Goal: Task Accomplishment & Management: Complete application form

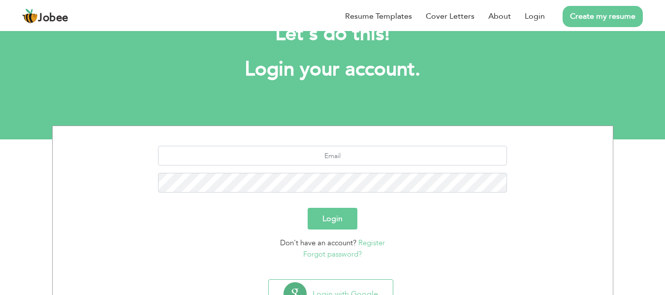
scroll to position [79, 0]
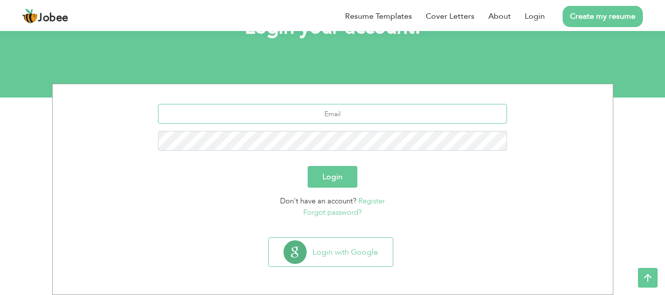
click at [368, 109] on input "text" at bounding box center [332, 114] width 349 height 20
type input "wajdanali944@gmail.com"
click at [336, 175] on button "Login" at bounding box center [332, 177] width 50 height 22
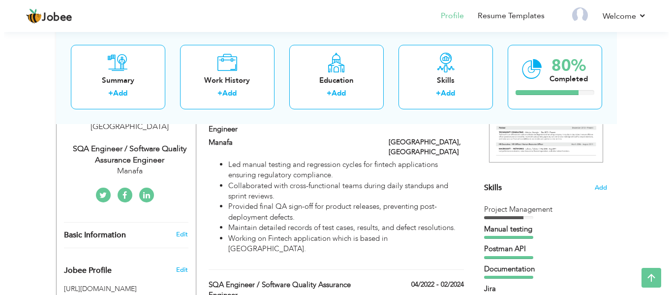
scroll to position [197, 0]
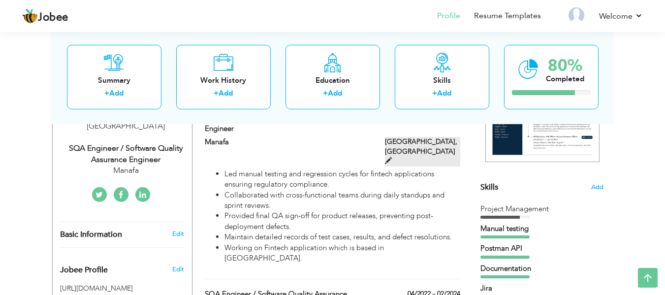
click at [446, 141] on label "[GEOGRAPHIC_DATA], [GEOGRAPHIC_DATA]" at bounding box center [422, 152] width 75 height 30
type input "SQA Engineer / Software Quality Assurance Engineer"
type input "Manafa"
type input "03/2024"
type input "[GEOGRAPHIC_DATA]"
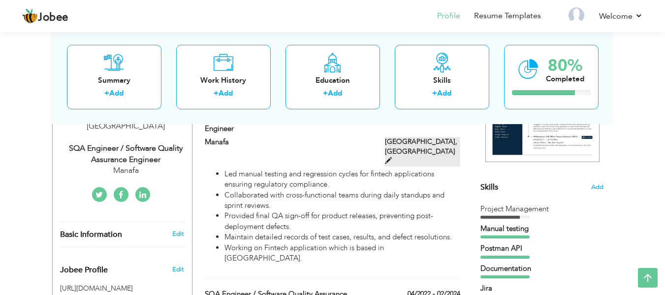
type input "[GEOGRAPHIC_DATA]"
checkbox input "true"
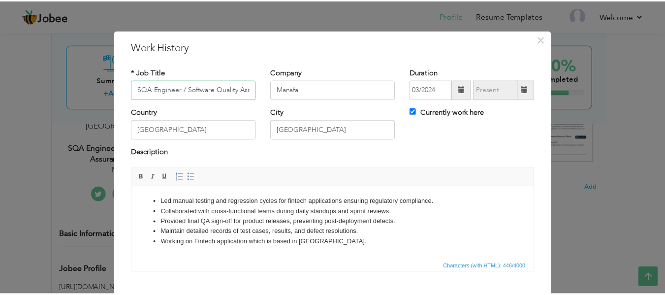
scroll to position [58, 0]
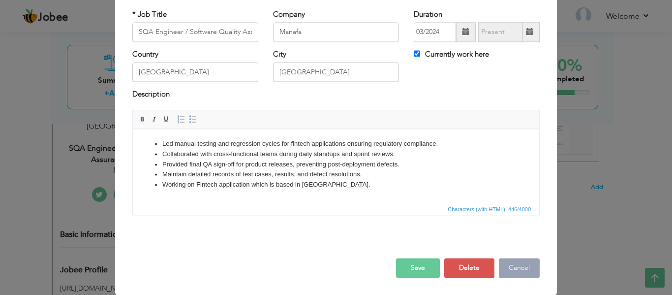
click at [512, 264] on button "Cancel" at bounding box center [519, 268] width 41 height 20
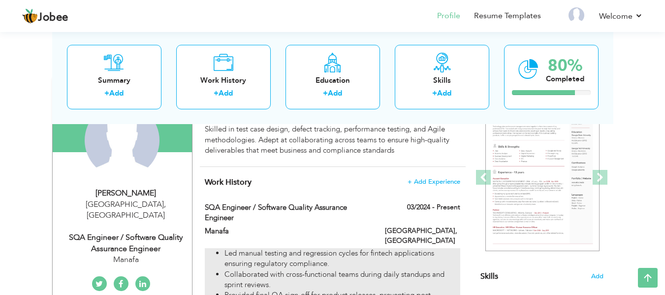
scroll to position [0, 0]
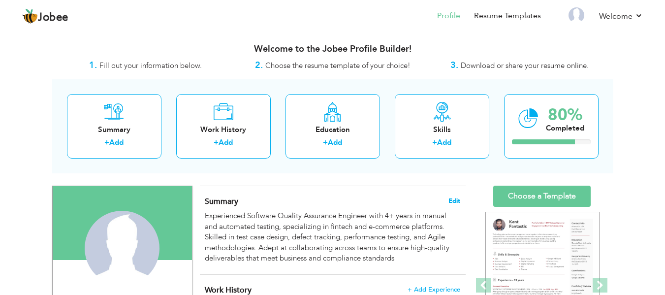
click at [454, 199] on span "Edit" at bounding box center [454, 200] width 12 height 7
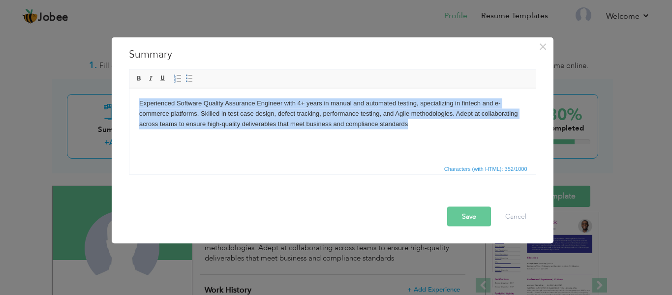
drag, startPoint x: 427, startPoint y: 127, endPoint x: 69, endPoint y: 70, distance: 362.7
click at [129, 88] on html "Experienced Software Quality Assurance Engineer with 4+ years in manual and aut…" at bounding box center [332, 113] width 406 height 50
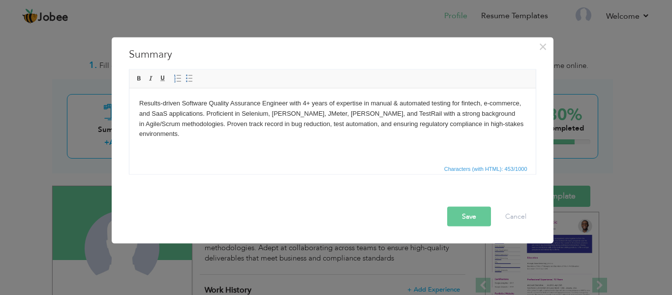
click at [467, 218] on button "Save" at bounding box center [469, 216] width 44 height 20
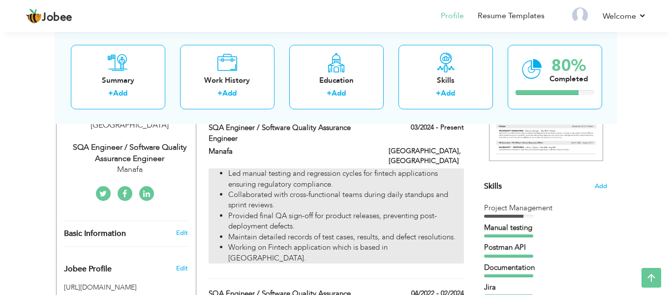
scroll to position [197, 0]
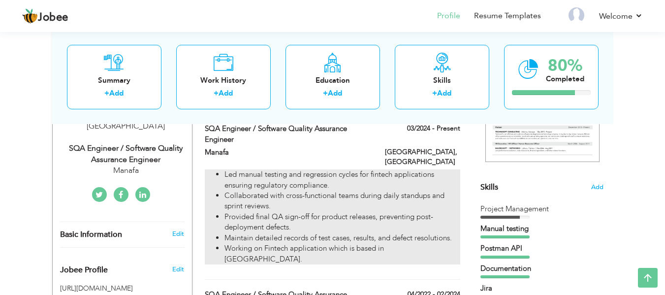
click at [359, 190] on li "Collaborated with cross-functional teams during daily standups and sprint revie…" at bounding box center [341, 200] width 235 height 21
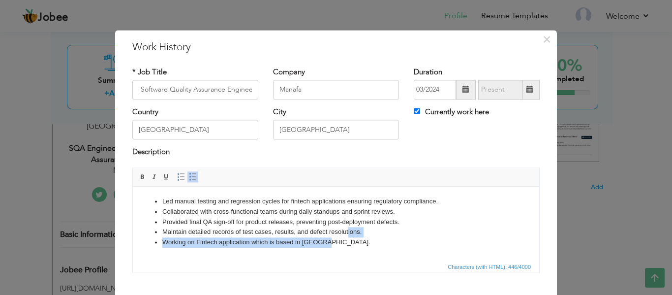
scroll to position [0, 0]
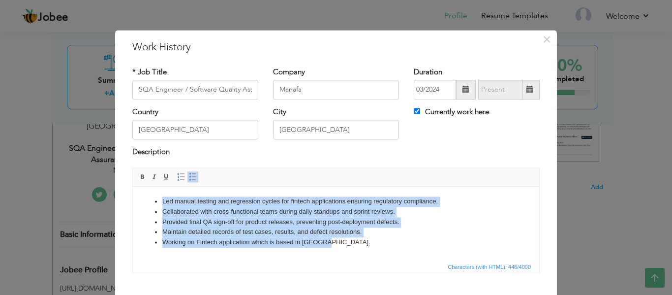
drag, startPoint x: 156, startPoint y: 227, endPoint x: 74, endPoint y: 182, distance: 93.8
click at [133, 186] on html "Led manual testing and regression cycles for fintech applications ensuring regu…" at bounding box center [336, 221] width 406 height 71
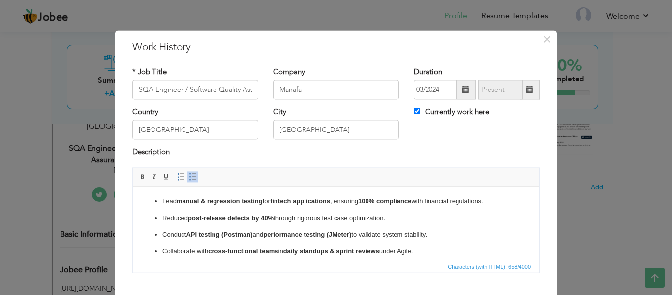
click at [239, 209] on ul "Lead manual & regression testing for fintech applications , ensuring 100% compl…" at bounding box center [336, 226] width 387 height 60
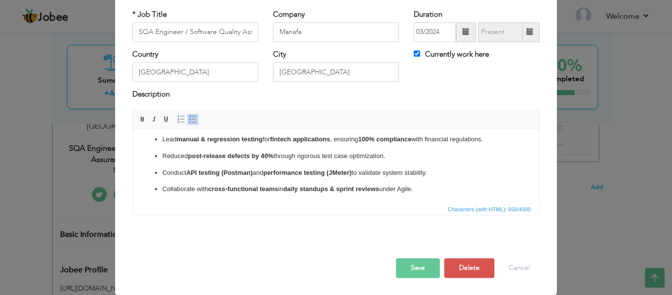
scroll to position [6, 0]
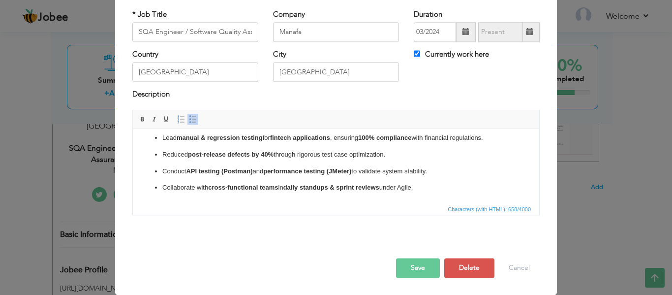
click at [417, 269] on button "Save" at bounding box center [418, 268] width 44 height 20
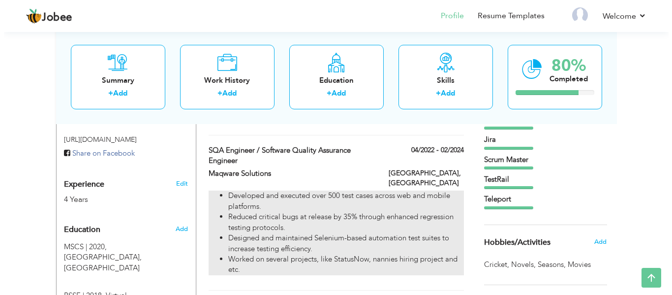
scroll to position [394, 0]
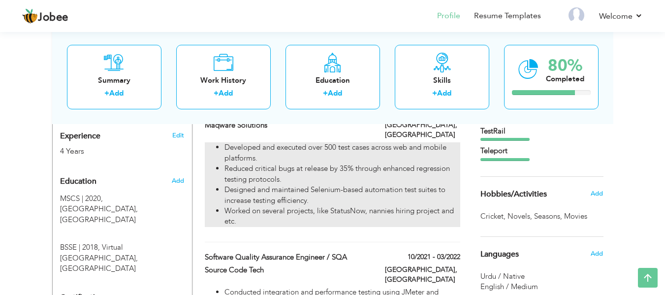
click at [379, 165] on li "Reduced critical bugs at release by 35% through enhanced regression testing pro…" at bounding box center [341, 173] width 235 height 21
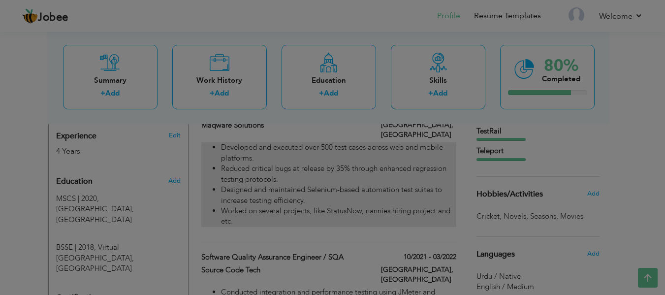
type input "Maqware Solutions"
type input "04/2022"
type input "02/2024"
checkbox input "false"
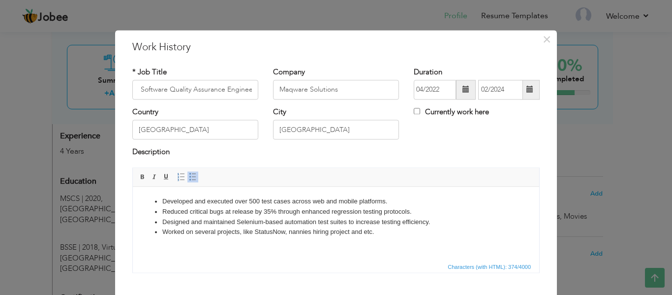
scroll to position [0, 0]
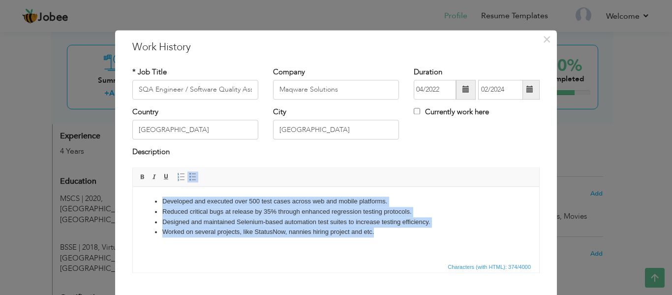
drag, startPoint x: 392, startPoint y: 238, endPoint x: 28, endPoint y: 200, distance: 365.5
click at [133, 200] on html "Developed and executed over 500 test cases across web and mobile platforms. Red…" at bounding box center [336, 216] width 406 height 61
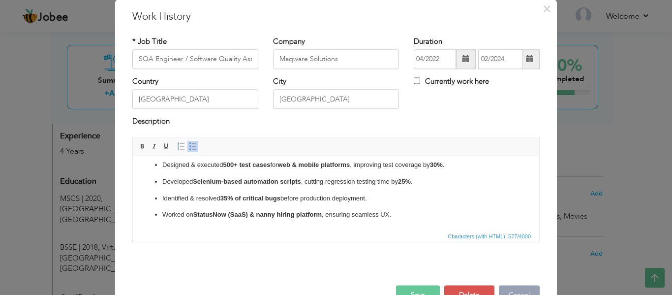
scroll to position [58, 0]
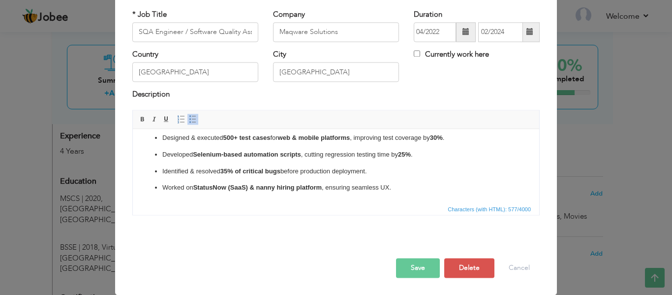
click at [412, 267] on button "Save" at bounding box center [418, 268] width 44 height 20
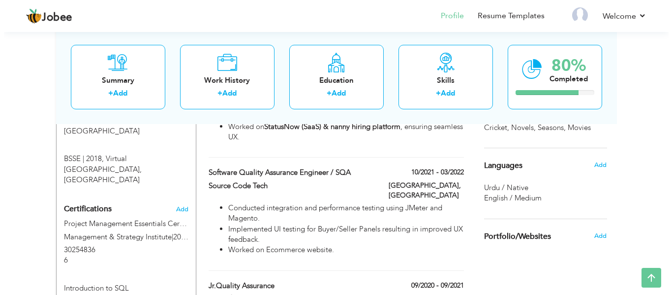
scroll to position [492, 0]
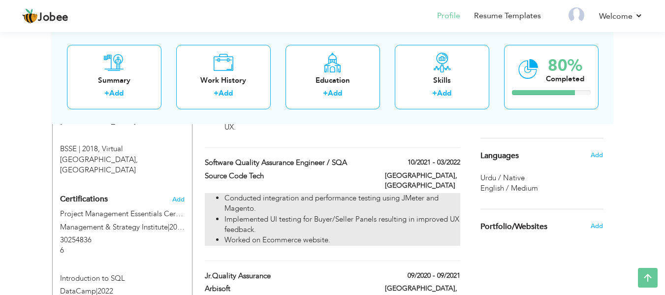
click at [416, 214] on li "Implemented UI testing for Buyer/Seller Panels resulting in improved UX feedbac…" at bounding box center [341, 224] width 235 height 21
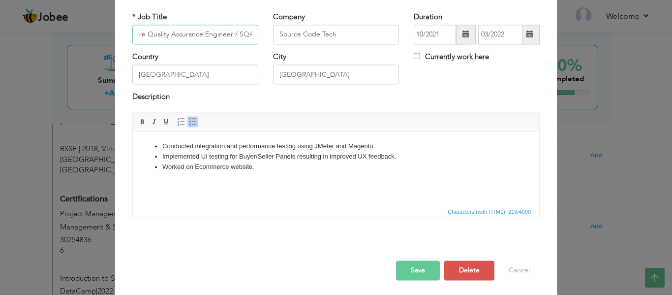
scroll to position [58, 0]
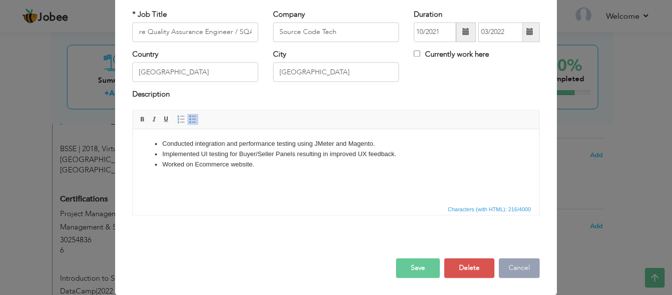
click at [518, 270] on button "Cancel" at bounding box center [519, 268] width 41 height 20
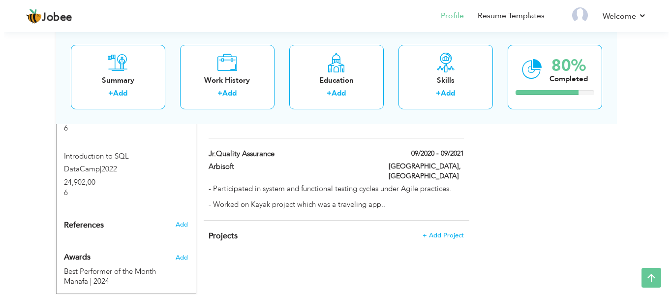
scroll to position [615, 0]
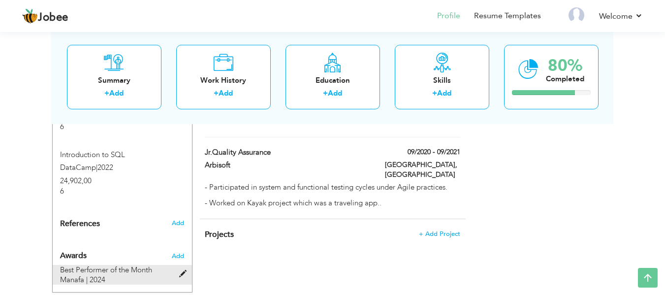
click at [182, 270] on span at bounding box center [185, 273] width 12 height 7
type input "Best Performer of the Month"
type input "Manafa"
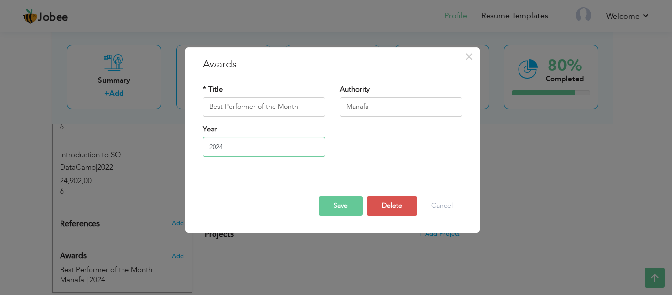
click at [257, 140] on input "2024" at bounding box center [264, 147] width 122 height 20
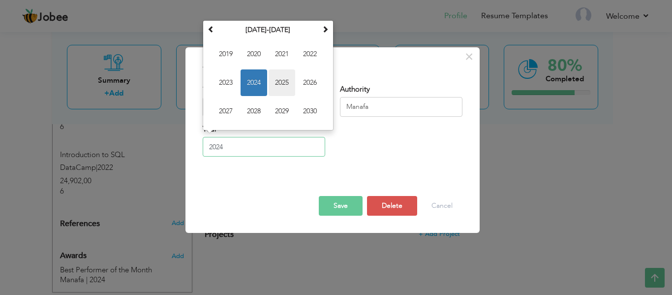
click at [275, 86] on span "2025" at bounding box center [282, 82] width 27 height 27
type input "2025"
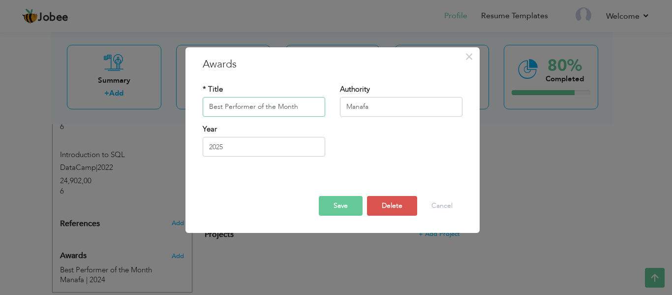
click at [312, 108] on input "Best Performer of the Month" at bounding box center [264, 107] width 122 height 20
type input "Best Performer of the Month (Several times)"
click at [338, 203] on button "Save" at bounding box center [341, 206] width 44 height 20
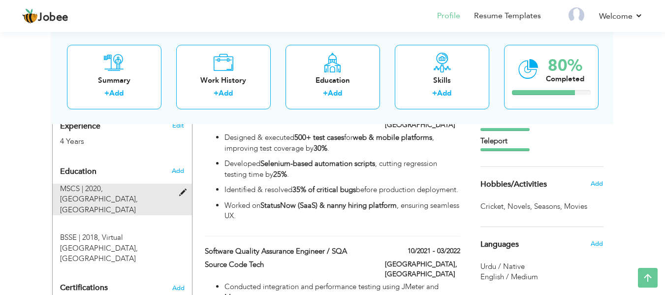
scroll to position [422, 0]
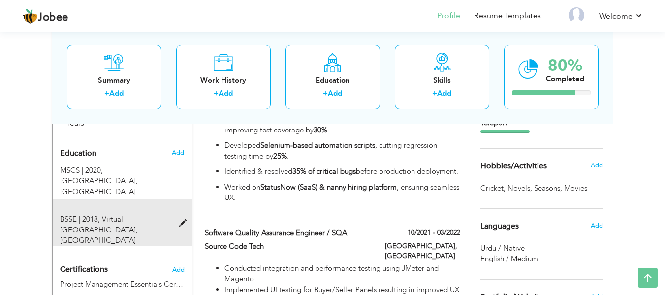
click at [175, 214] on div "BSSE | 2018, Virtual [GEOGRAPHIC_DATA], [GEOGRAPHIC_DATA]" at bounding box center [116, 229] width 127 height 31
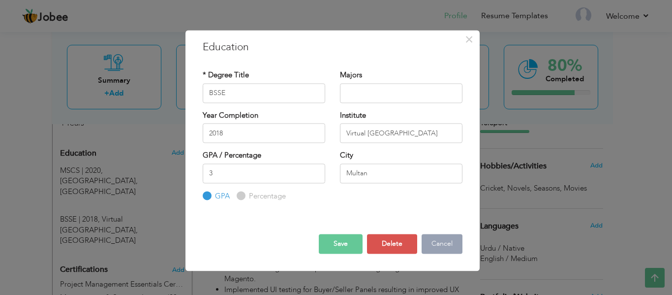
click at [446, 247] on button "Cancel" at bounding box center [442, 244] width 41 height 20
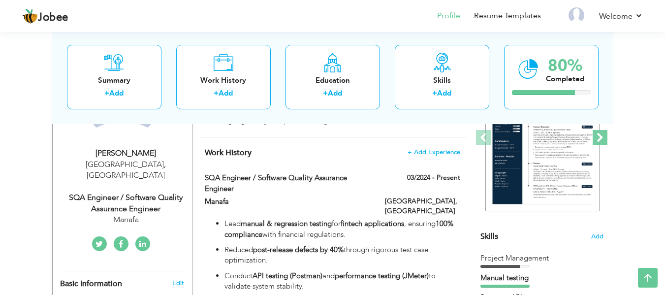
scroll to position [0, 0]
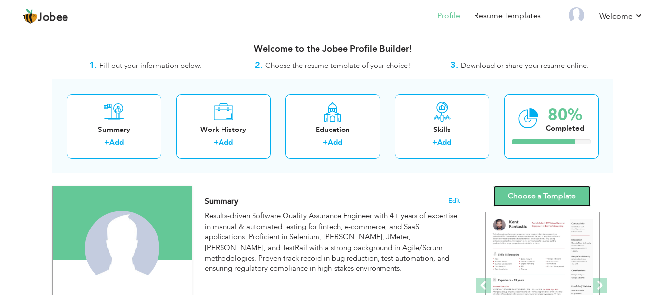
click at [557, 196] on link "Choose a Template" at bounding box center [541, 195] width 97 height 21
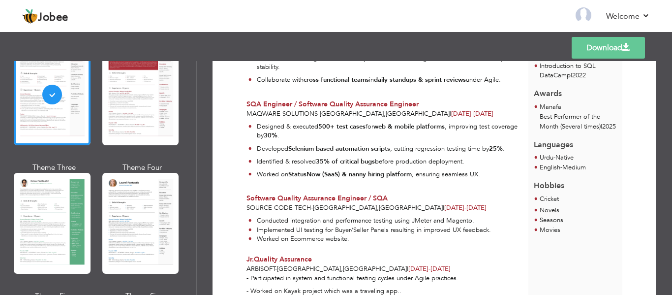
scroll to position [148, 0]
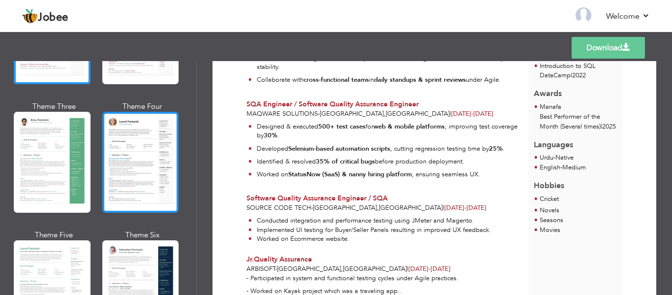
click at [158, 175] on div at bounding box center [140, 162] width 77 height 101
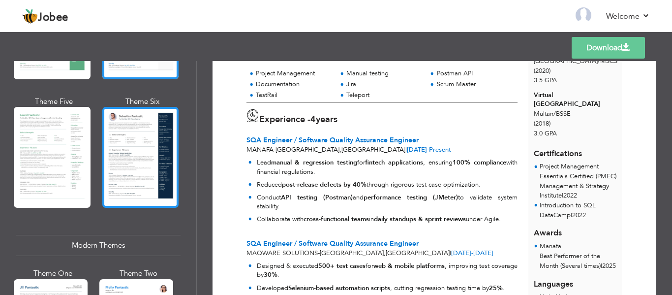
scroll to position [295, 0]
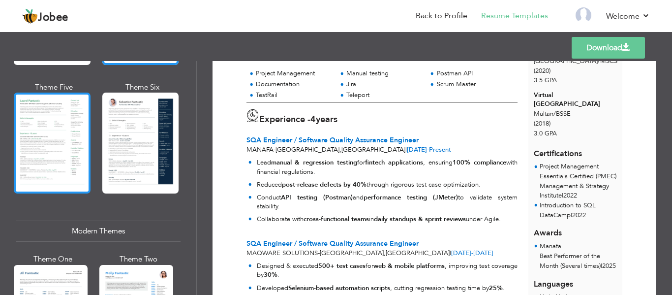
click at [54, 151] on div at bounding box center [52, 142] width 77 height 101
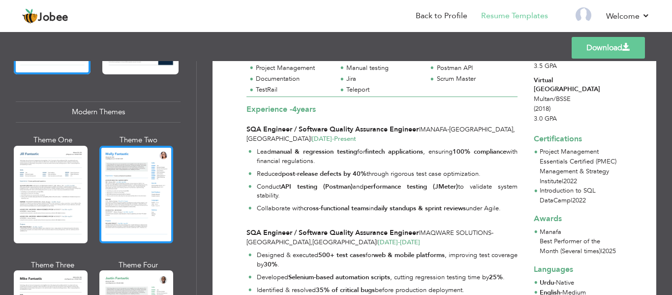
scroll to position [443, 0]
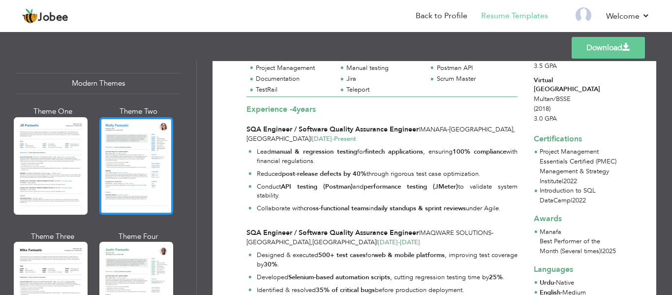
click at [120, 183] on div at bounding box center [136, 165] width 74 height 97
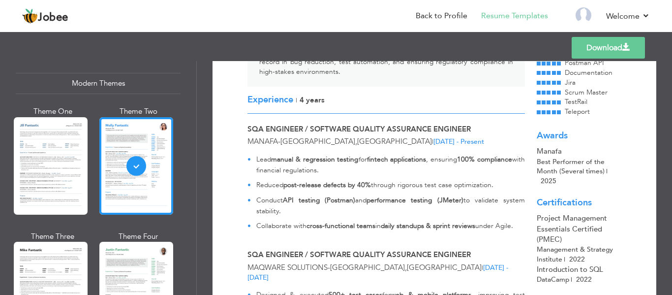
scroll to position [148, 0]
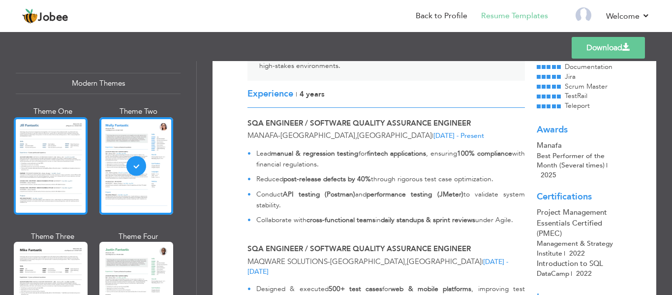
click at [55, 169] on div at bounding box center [51, 165] width 74 height 97
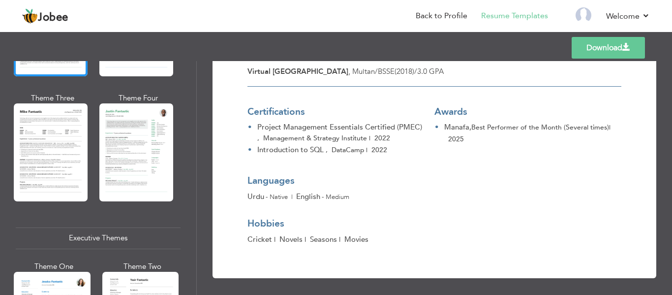
scroll to position [590, 0]
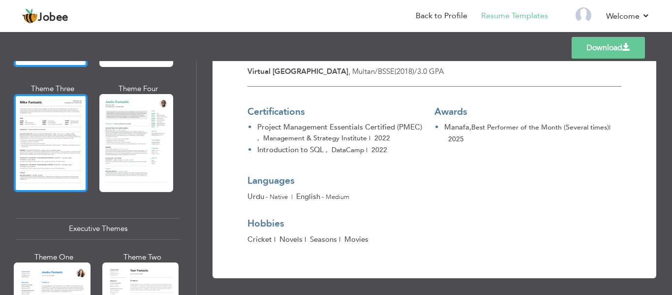
click at [49, 151] on div at bounding box center [51, 142] width 74 height 97
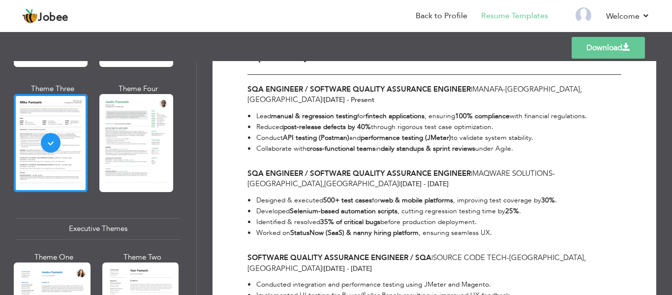
scroll to position [0, 0]
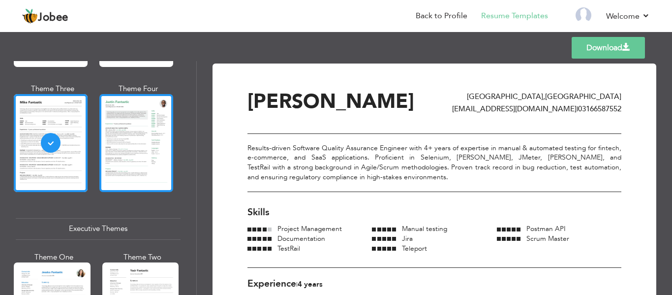
click at [145, 145] on div at bounding box center [136, 142] width 74 height 97
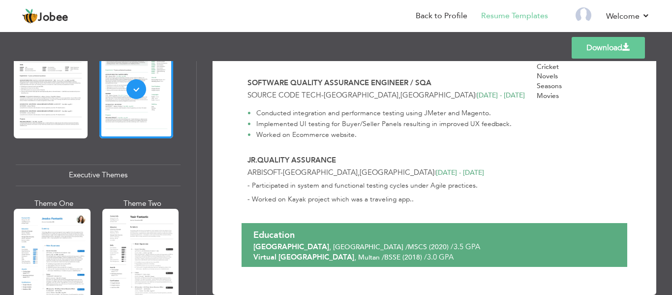
scroll to position [787, 0]
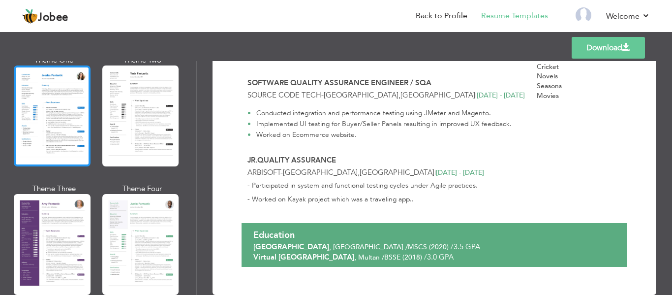
click at [41, 124] on div at bounding box center [52, 115] width 77 height 101
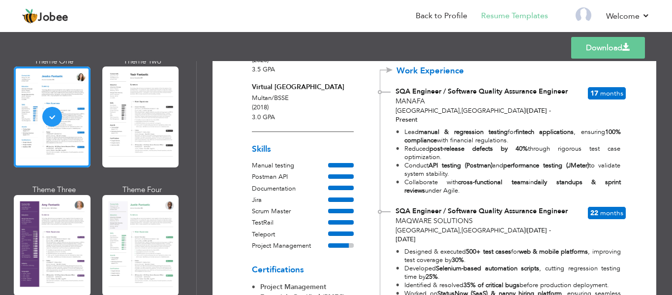
scroll to position [0, 0]
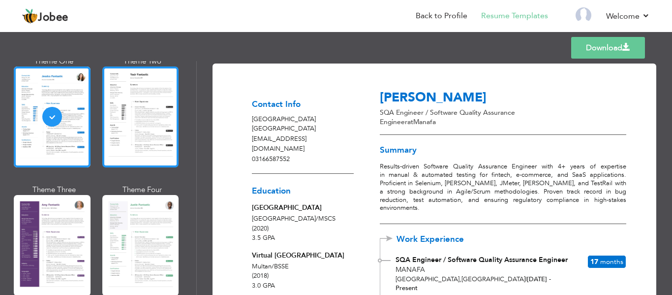
click at [141, 123] on div at bounding box center [140, 116] width 77 height 101
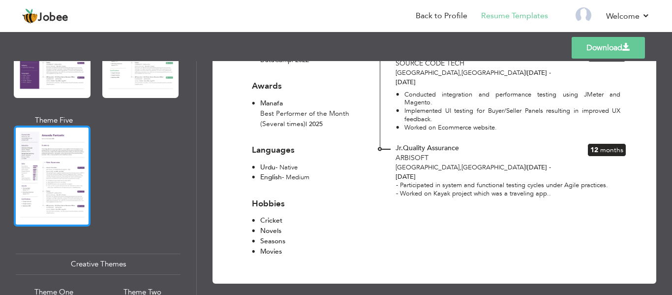
click at [42, 181] on div at bounding box center [52, 175] width 77 height 101
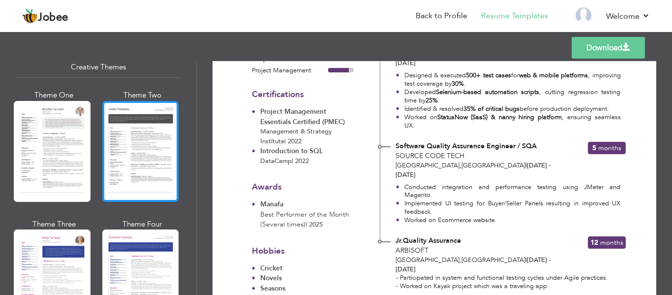
click at [137, 143] on div at bounding box center [140, 151] width 77 height 101
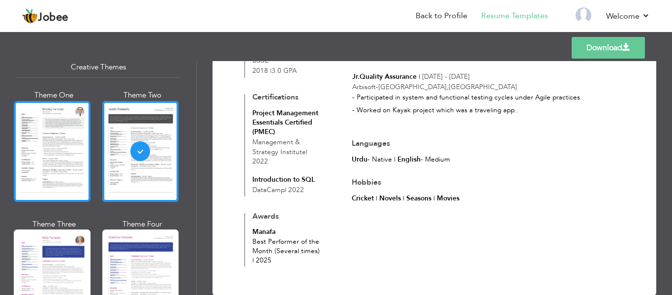
click at [27, 163] on div at bounding box center [52, 151] width 77 height 101
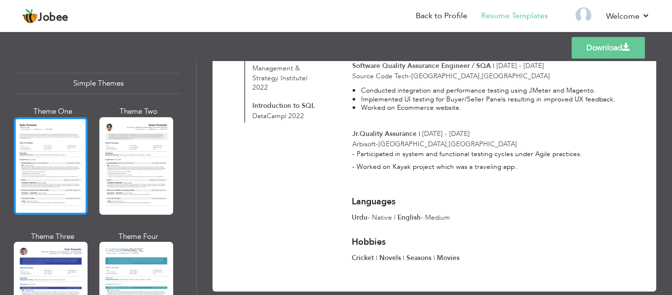
click at [47, 174] on div at bounding box center [51, 165] width 74 height 97
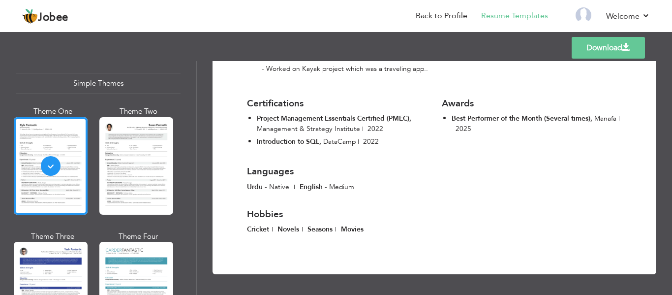
click at [129, 160] on div at bounding box center [136, 165] width 74 height 97
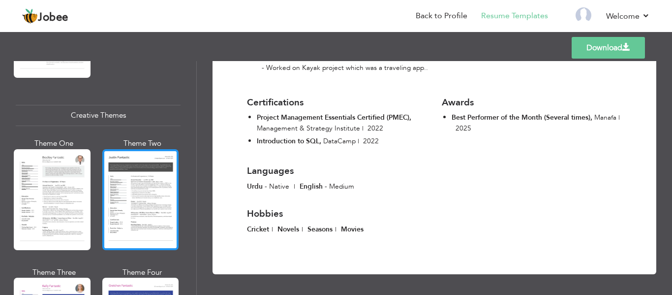
click at [136, 191] on div at bounding box center [140, 199] width 77 height 101
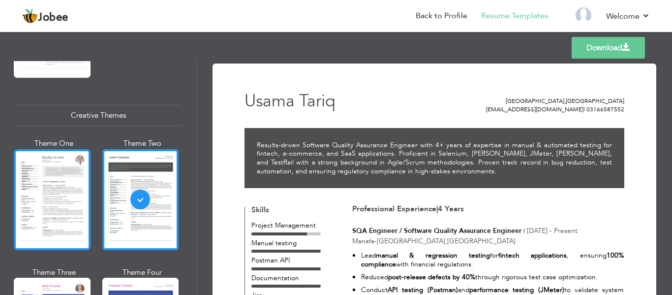
click at [64, 198] on div at bounding box center [52, 199] width 77 height 101
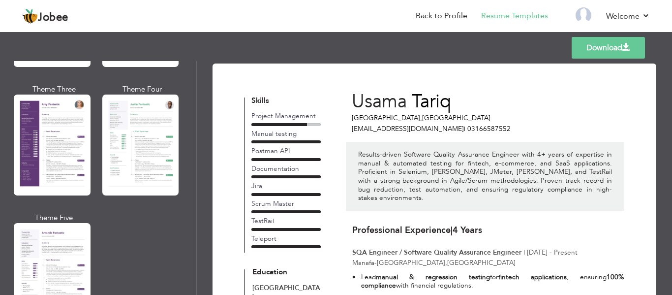
click at [66, 232] on div at bounding box center [52, 273] width 77 height 101
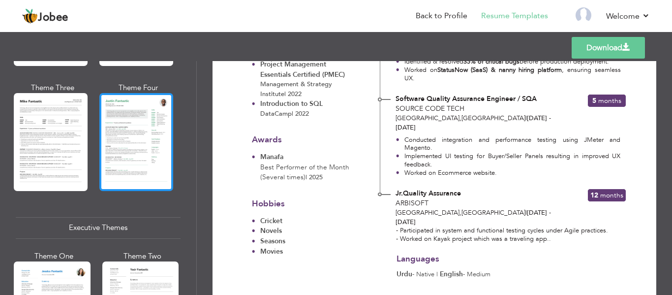
click at [116, 162] on div at bounding box center [136, 141] width 74 height 97
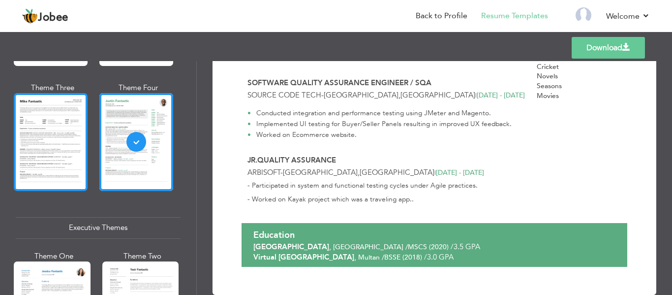
click at [65, 154] on div at bounding box center [51, 141] width 74 height 97
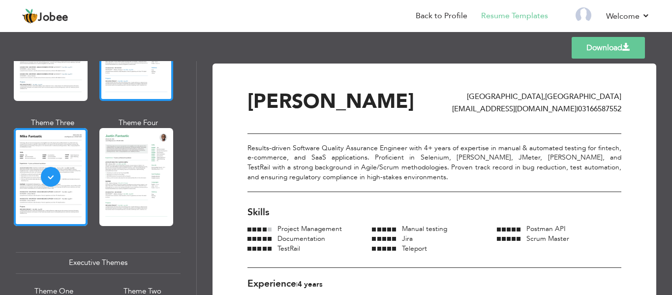
scroll to position [444, 0]
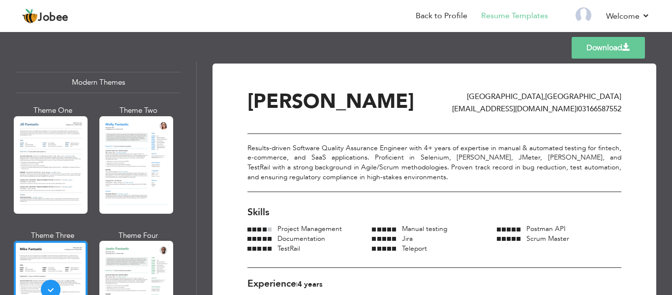
click at [51, 157] on div at bounding box center [51, 164] width 74 height 97
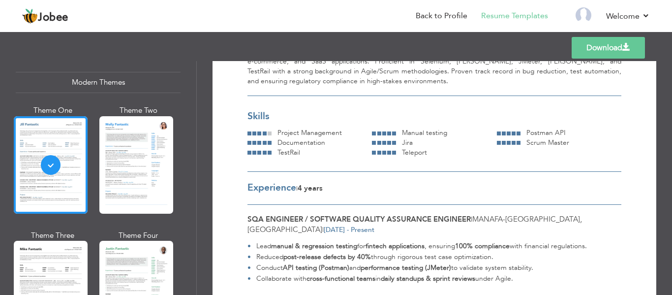
scroll to position [295, 0]
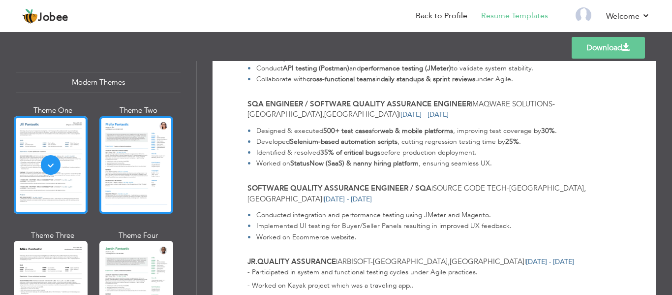
click at [131, 149] on div at bounding box center [136, 164] width 74 height 97
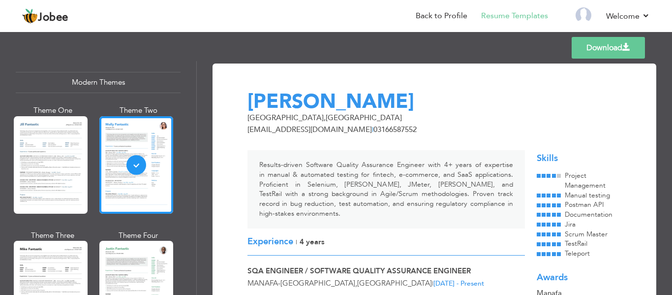
scroll to position [296, 0]
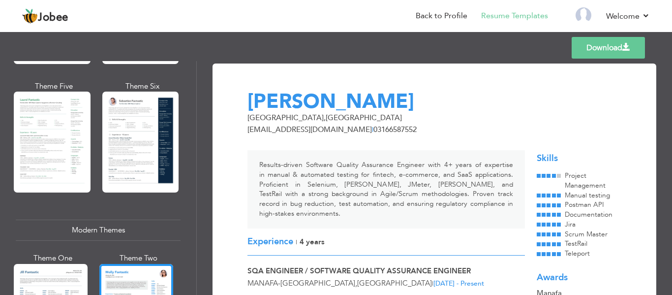
click at [132, 159] on div at bounding box center [140, 141] width 77 height 101
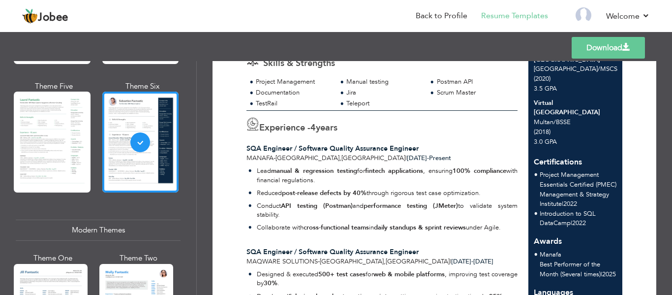
scroll to position [0, 0]
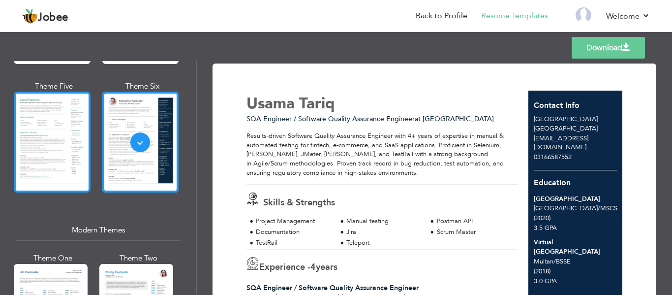
click at [25, 147] on div at bounding box center [52, 141] width 77 height 101
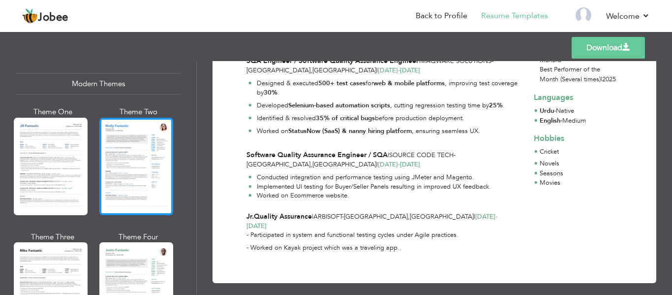
scroll to position [443, 0]
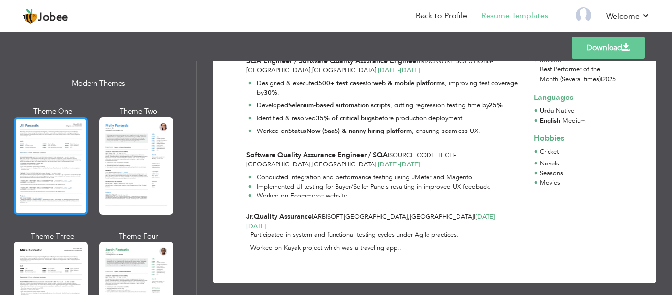
click at [60, 155] on div at bounding box center [51, 165] width 74 height 97
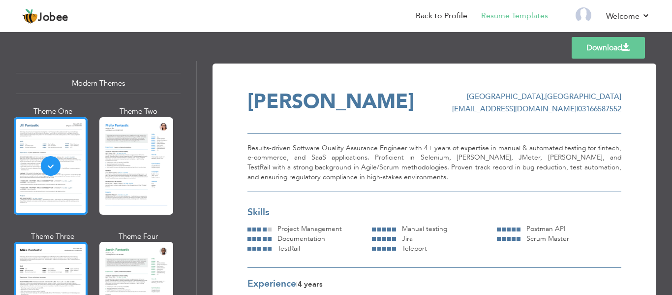
scroll to position [541, 0]
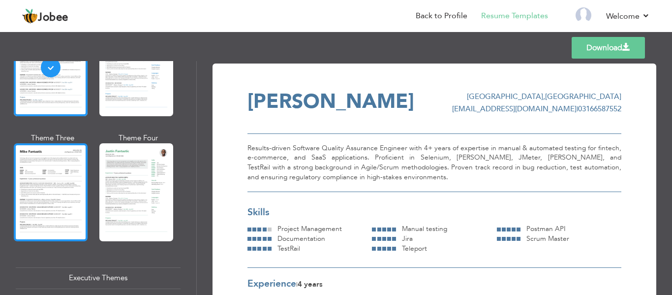
click at [49, 198] on div at bounding box center [51, 191] width 74 height 97
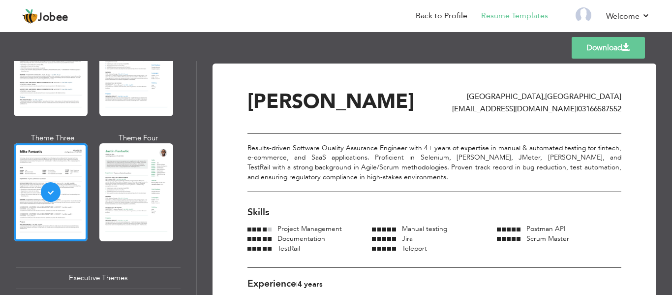
click at [600, 51] on link "Download" at bounding box center [608, 48] width 73 height 22
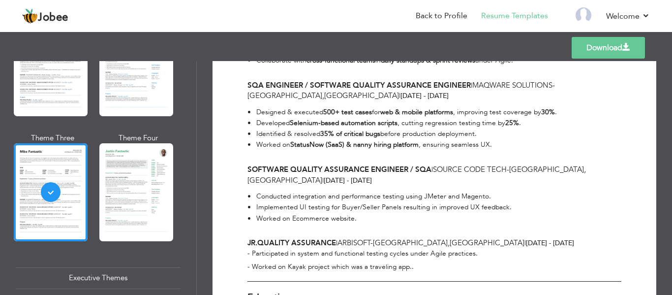
scroll to position [275, 0]
